Goal: Information Seeking & Learning: Learn about a topic

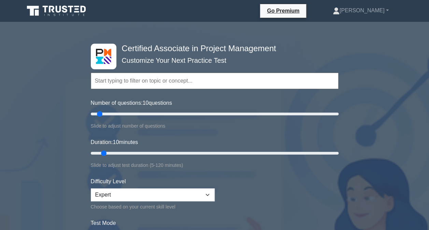
click at [166, 86] on input "text" at bounding box center [215, 81] width 248 height 16
click at [109, 84] on input "text" at bounding box center [215, 81] width 248 height 16
click at [280, 83] on input "text" at bounding box center [215, 81] width 248 height 16
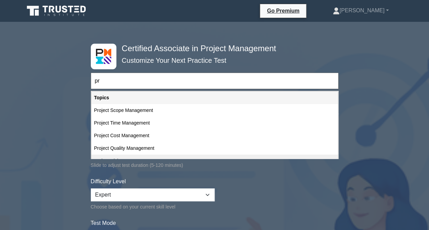
click at [160, 155] on div "Project Risk Management" at bounding box center [214, 161] width 246 height 13
type input "Project Risk Management"
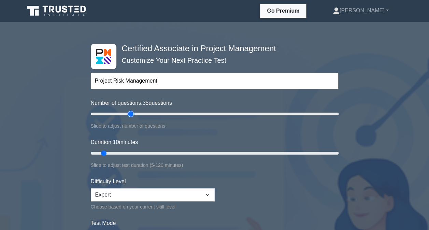
type input "35"
click at [128, 111] on input "Number of questions: 35 questions" at bounding box center [215, 114] width 248 height 8
click at [119, 114] on input "Number of questions: 35 questions" at bounding box center [215, 114] width 248 height 8
type input "30"
click at [124, 115] on input "Number of questions: 30 questions" at bounding box center [215, 114] width 248 height 8
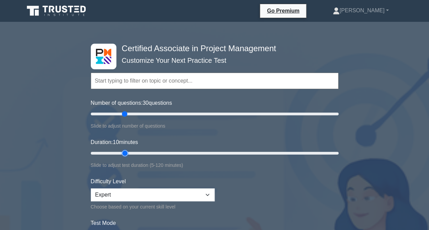
click at [119, 153] on input "Duration: 10 minutes" at bounding box center [215, 153] width 248 height 8
click at [134, 153] on input "Duration: 20 minutes" at bounding box center [215, 153] width 248 height 8
type input "30"
click at [141, 153] on input "Duration: 25 minutes" at bounding box center [215, 153] width 248 height 8
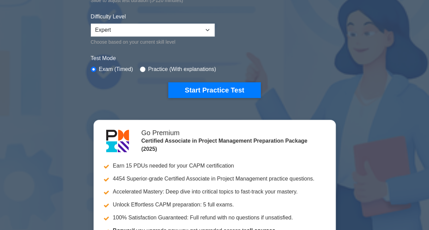
scroll to position [181, 0]
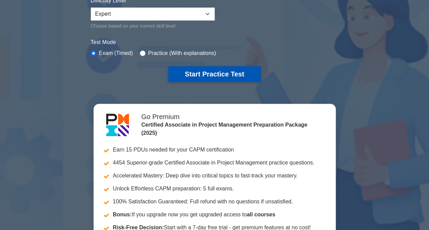
click at [209, 71] on button "Start Practice Test" at bounding box center [214, 74] width 92 height 16
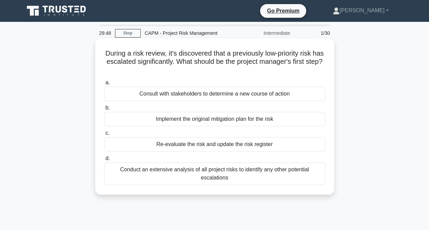
click at [199, 147] on div "Re-evaluate the risk and update the risk register" at bounding box center [214, 144] width 221 height 14
click at [104, 135] on input "c. Re-evaluate the risk and update the risk register" at bounding box center [104, 133] width 0 height 4
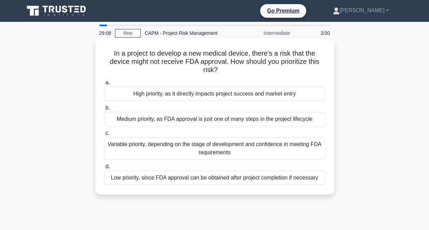
click at [248, 147] on div "Variable priority, depending on the stage of development and confidence in meet…" at bounding box center [214, 148] width 221 height 23
click at [104, 135] on input "c. Variable priority, depending on the stage of development and confidence in m…" at bounding box center [104, 133] width 0 height 4
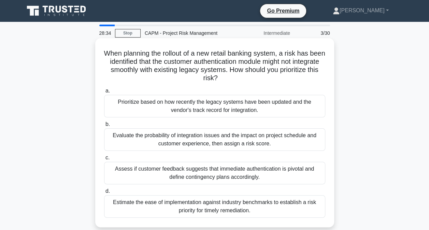
click at [286, 141] on div "Evaluate the probability of integration issues and the impact on project schedu…" at bounding box center [214, 139] width 221 height 23
click at [104, 127] on input "b. Evaluate the probability of integration issues and the impact on project sch…" at bounding box center [104, 124] width 0 height 4
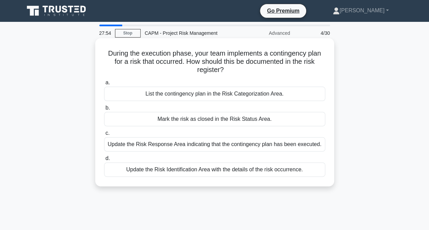
click at [302, 147] on div "Update the Risk Response Area indicating that the contingency plan has been exe…" at bounding box center [214, 144] width 221 height 14
click at [104, 135] on input "c. Update the Risk Response Area indicating that the contingency plan has been …" at bounding box center [104, 133] width 0 height 4
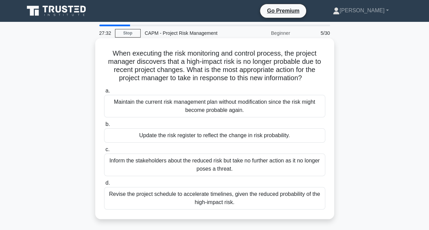
click at [299, 136] on div "Update the risk register to reflect the change in risk probability." at bounding box center [214, 135] width 221 height 14
click at [104, 127] on input "b. Update the risk register to reflect the change in risk probability." at bounding box center [104, 124] width 0 height 4
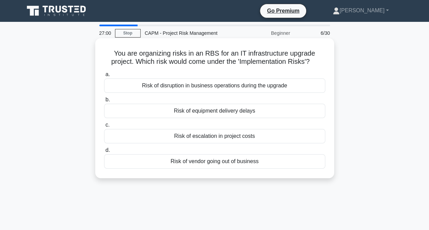
click at [269, 88] on div "Risk of disruption in business operations during the upgrade" at bounding box center [214, 85] width 221 height 14
click at [104, 77] on input "a. Risk of disruption in business operations during the upgrade" at bounding box center [104, 74] width 0 height 4
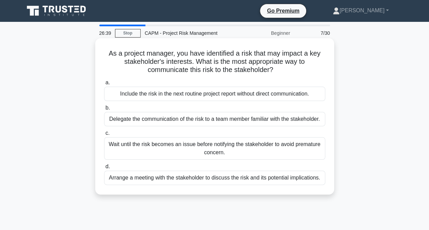
click at [299, 181] on div "Arrange a meeting with the stakeholder to discuss the risk and its potential im…" at bounding box center [214, 178] width 221 height 14
click at [104, 169] on input "d. Arrange a meeting with the stakeholder to discuss the risk and its potential…" at bounding box center [104, 166] width 0 height 4
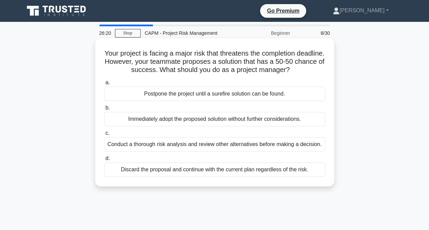
click at [274, 147] on div "Conduct a thorough risk analysis and review other alternatives before making a …" at bounding box center [214, 144] width 221 height 14
click at [104, 135] on input "c. Conduct a thorough risk analysis and review other alternatives before making…" at bounding box center [104, 133] width 0 height 4
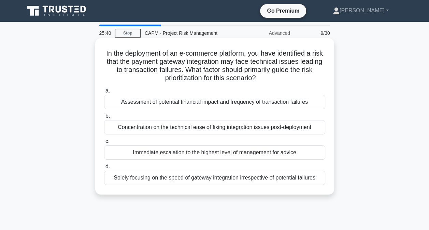
click at [273, 105] on div "Assessment of potential financial impact and frequency of transaction failures" at bounding box center [214, 102] width 221 height 14
click at [104, 93] on input "a. Assessment of potential financial impact and frequency of transaction failur…" at bounding box center [104, 91] width 0 height 4
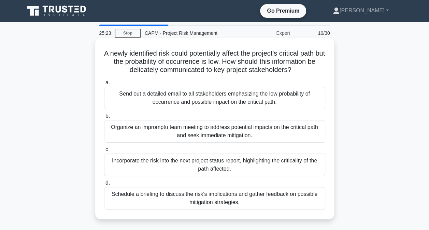
click at [295, 165] on div "Incorporate the risk into the next project status report, highlighting the crit…" at bounding box center [214, 165] width 221 height 23
click at [104, 152] on input "c. Incorporate the risk into the next project status report, highlighting the c…" at bounding box center [104, 149] width 0 height 4
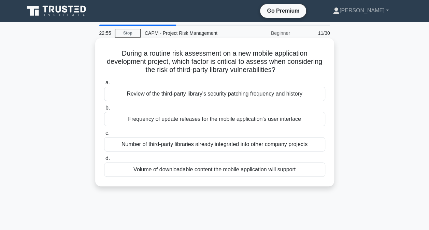
drag, startPoint x: 178, startPoint y: 121, endPoint x: 163, endPoint y: 121, distance: 15.4
click at [163, 121] on div "Frequency of update releases for the mobile application's user interface" at bounding box center [214, 119] width 221 height 14
drag, startPoint x: 163, startPoint y: 121, endPoint x: 187, endPoint y: 123, distance: 24.6
click at [187, 123] on div "Frequency of update releases for the mobile application's user interface" at bounding box center [214, 119] width 221 height 14
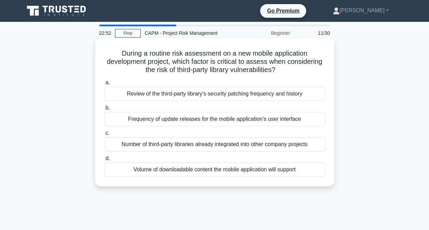
click at [104, 110] on input "b. Frequency of update releases for the mobile application's user interface" at bounding box center [104, 108] width 0 height 4
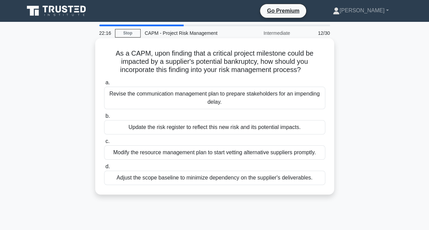
click at [212, 130] on div "Update the risk register to reflect this new risk and its potential impacts." at bounding box center [214, 127] width 221 height 14
click at [104, 118] on input "b. Update the risk register to reflect this new risk and its potential impacts." at bounding box center [104, 116] width 0 height 4
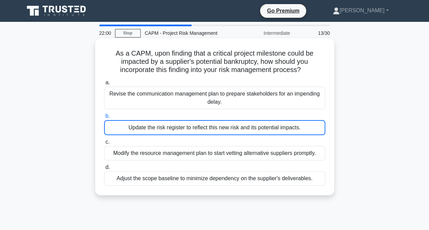
click at [300, 131] on div "Update the risk register to reflect this new risk and its potential impacts." at bounding box center [214, 127] width 221 height 15
click at [104, 118] on input "b. Update the risk register to reflect this new risk and its potential impacts." at bounding box center [104, 116] width 0 height 4
click at [220, 127] on div "Update the risk register to reflect this new risk and its potential impacts." at bounding box center [214, 127] width 221 height 15
click at [104, 118] on input "b. Update the risk register to reflect this new risk and its potential impacts." at bounding box center [104, 116] width 0 height 4
click at [220, 127] on div "Update the risk register to reflect this new risk and its potential impacts." at bounding box center [214, 127] width 221 height 15
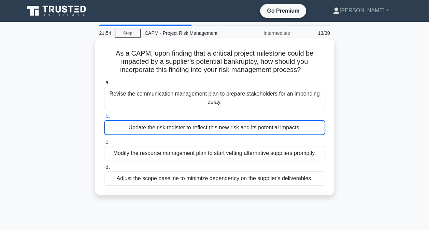
click at [104, 118] on input "b. Update the risk register to reflect this new risk and its potential impacts." at bounding box center [104, 116] width 0 height 4
click at [109, 121] on div "Update the risk register to reflect this new risk and its potential impacts." at bounding box center [214, 127] width 221 height 15
click at [104, 118] on input "b. Update the risk register to reflect this new risk and its potential impacts." at bounding box center [104, 116] width 0 height 4
click at [139, 98] on div "Revise the communication management plan to prepare stakeholders for an impendi…" at bounding box center [214, 98] width 221 height 23
click at [104, 85] on input "a. Revise the communication management plan to prepare stakeholders for an impe…" at bounding box center [104, 83] width 0 height 4
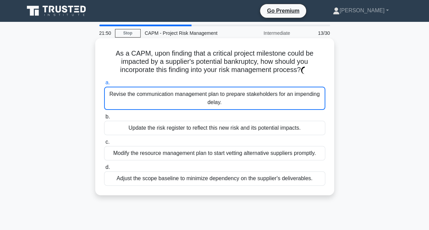
click at [133, 127] on div "Update the risk register to reflect this new risk and its potential impacts." at bounding box center [214, 128] width 221 height 14
click at [104, 119] on input "b. Update the risk register to reflect this new risk and its potential impacts." at bounding box center [104, 117] width 0 height 4
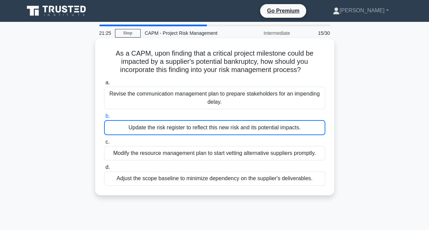
click at [180, 128] on div "Update the risk register to reflect this new risk and its potential impacts." at bounding box center [214, 127] width 221 height 15
click at [104, 118] on input "b. Update the risk register to reflect this new risk and its potential impacts." at bounding box center [104, 116] width 0 height 4
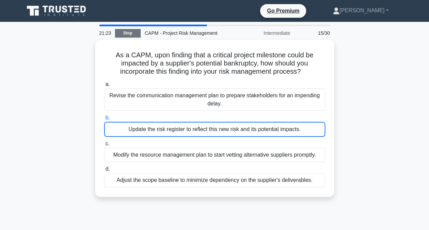
click at [123, 34] on link "Stop" at bounding box center [128, 33] width 26 height 9
click at [129, 34] on link "Stop" at bounding box center [128, 33] width 26 height 9
